Goal: Communication & Community: Answer question/provide support

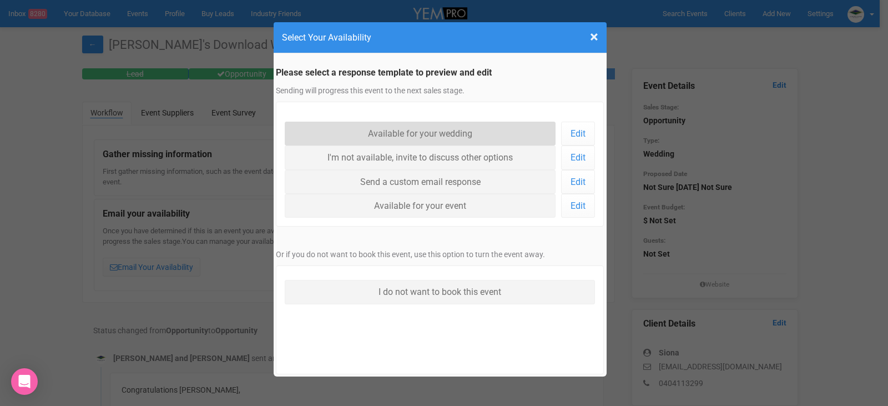
click at [426, 130] on link "Available for your wedding" at bounding box center [421, 134] width 272 height 24
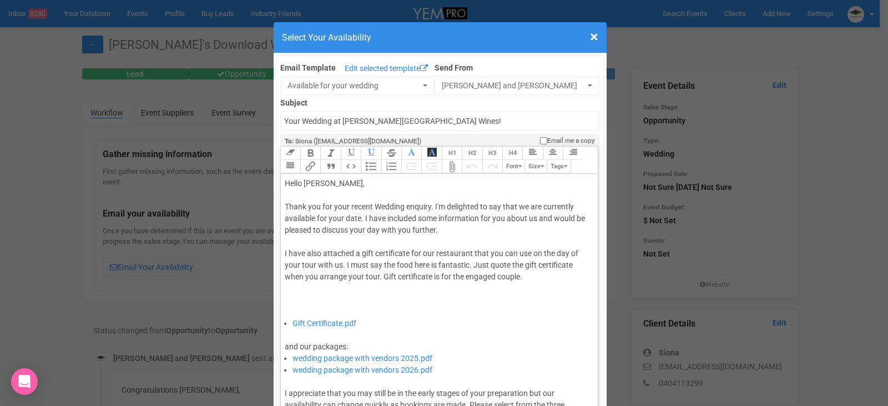
click at [360, 218] on div "Thank you for your recent Wedding enquiry. I'm delighted to say that we are cur…" at bounding box center [438, 259] width 306 height 117
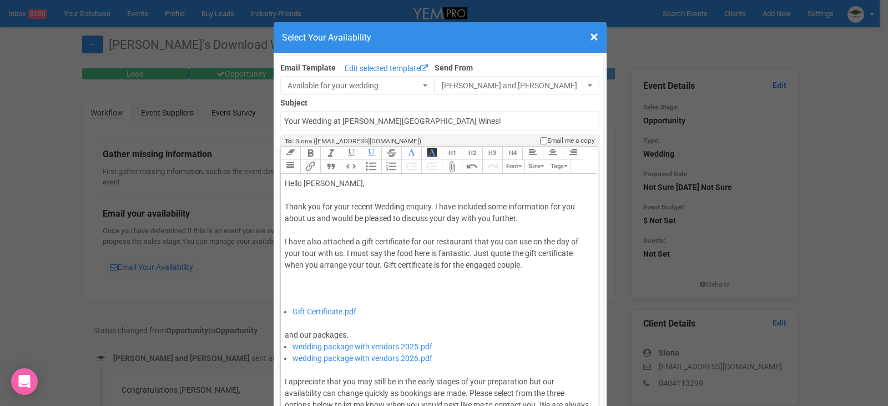
type trix-editor "<div>Hello Siona,&nbsp;</div><div><br></div><div>Thank you for your recent Wedd…"
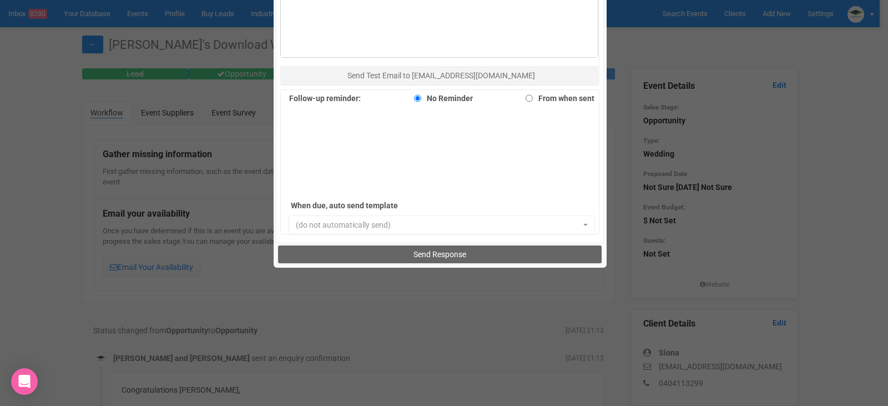
scroll to position [763, 0]
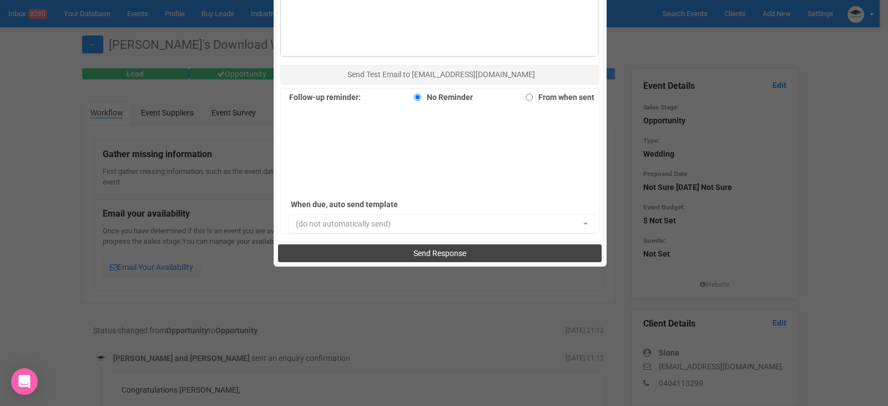
click at [448, 253] on span "Send Response" at bounding box center [440, 253] width 53 height 9
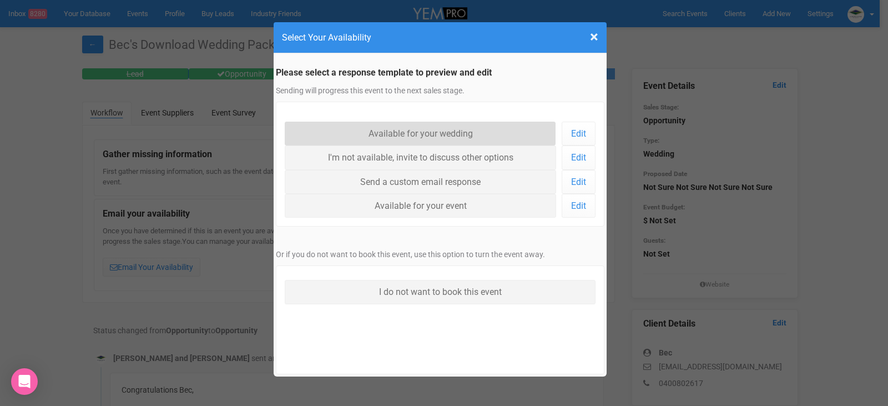
click at [431, 128] on link "Available for your wedding" at bounding box center [421, 134] width 272 height 24
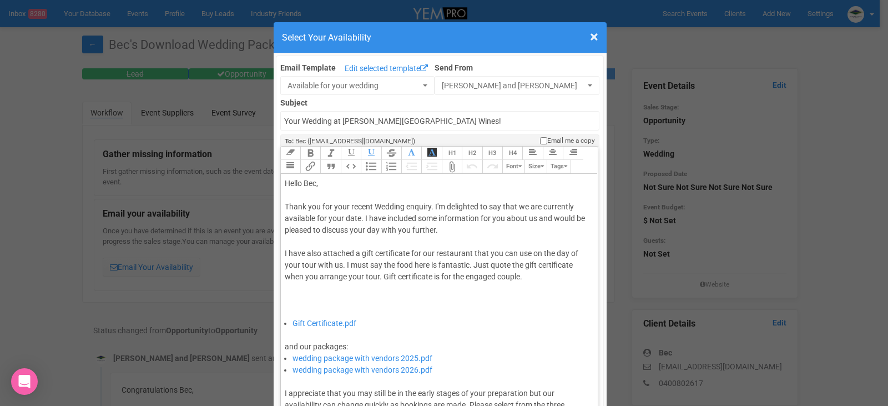
click at [359, 219] on div "Thank you for your recent Wedding enquiry. I'm delighted to say that we are cur…" at bounding box center [438, 259] width 306 height 117
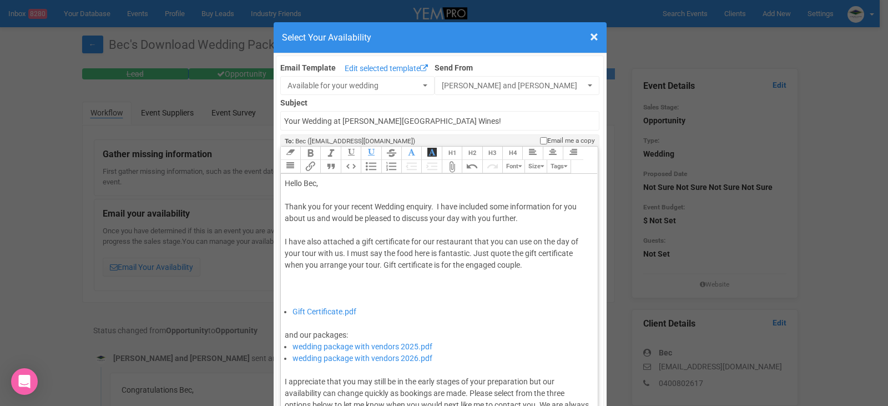
type trix-editor "<div>Hello Bec,&nbsp;</div><div><br></div><div>Thank you for your recent Weddin…"
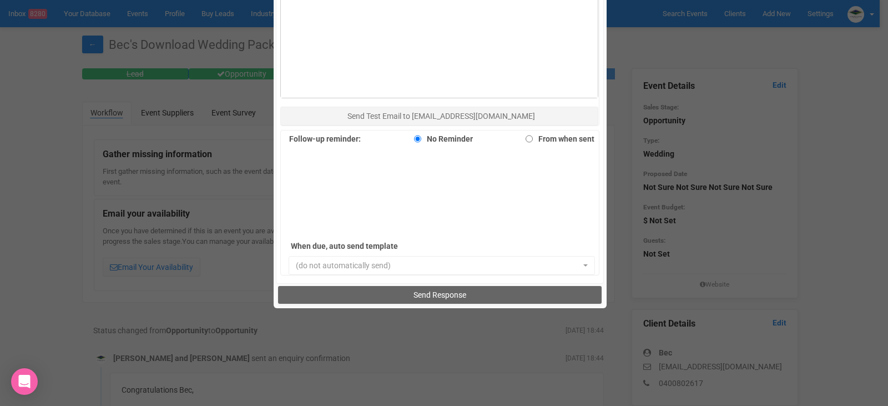
scroll to position [763, 0]
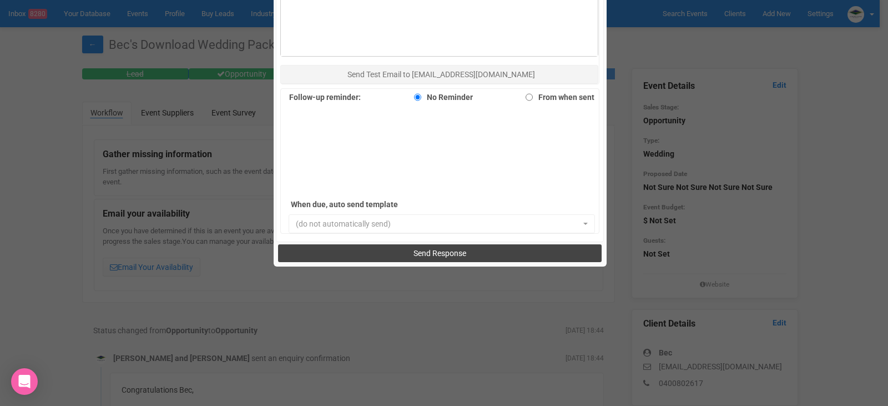
click at [463, 252] on button "Send Response" at bounding box center [440, 253] width 324 height 18
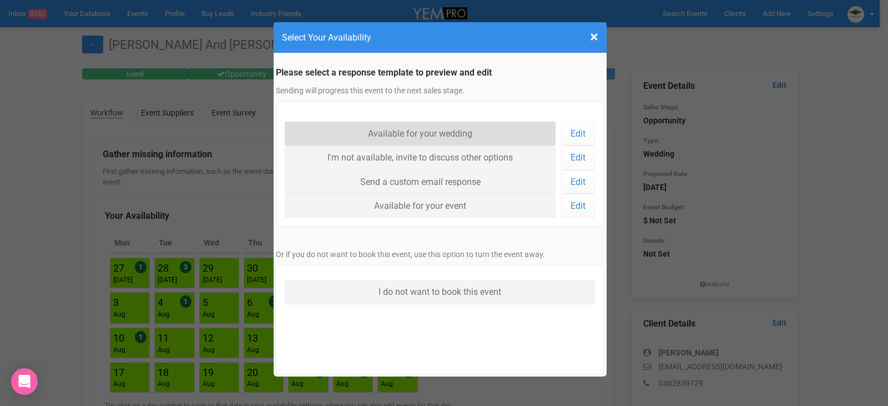
click at [411, 127] on link "Available for your wedding" at bounding box center [421, 134] width 272 height 24
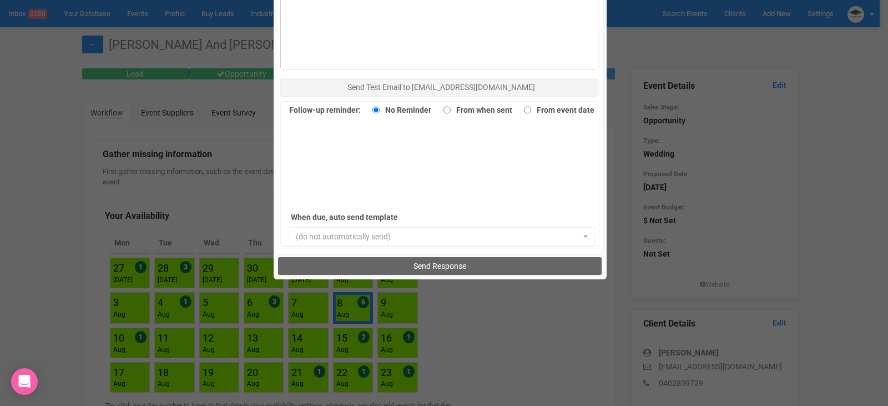
scroll to position [763, 0]
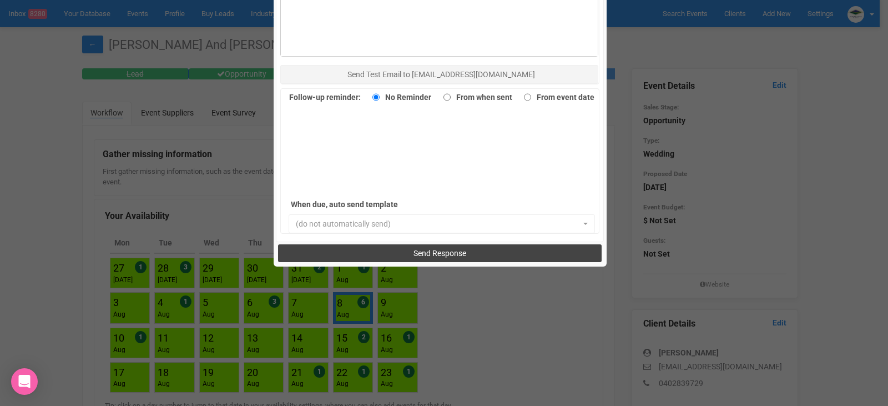
click at [433, 255] on span "Send Response" at bounding box center [440, 253] width 53 height 9
